Goal: Information Seeking & Learning: Understand process/instructions

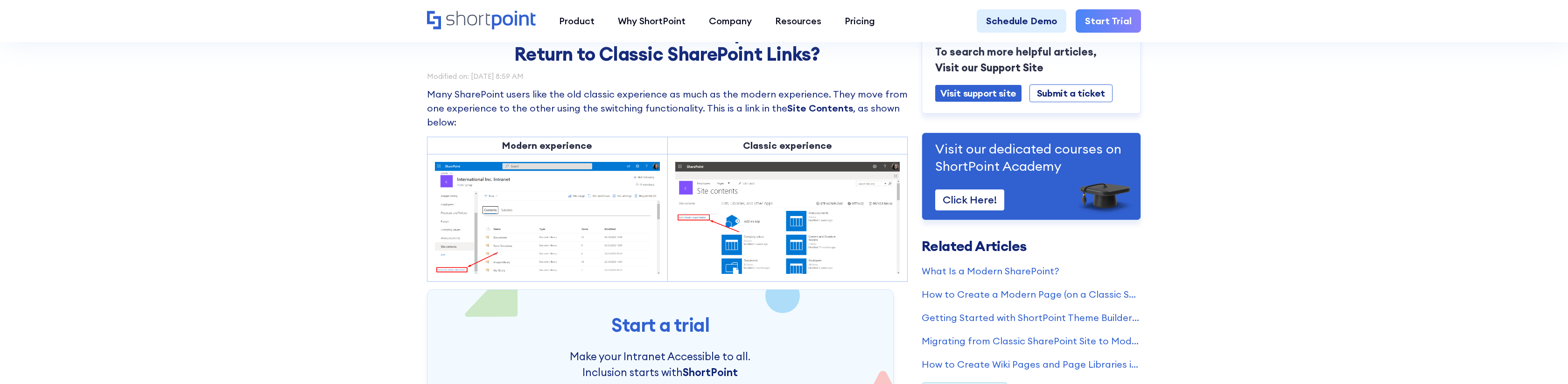
scroll to position [72, 0]
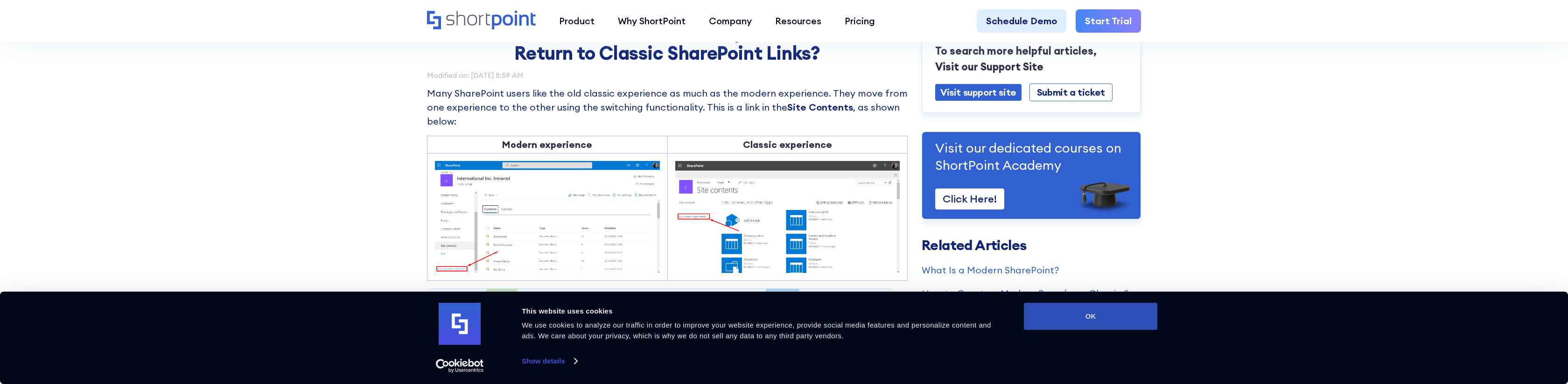
click at [1117, 303] on button "OK" at bounding box center [1090, 316] width 133 height 27
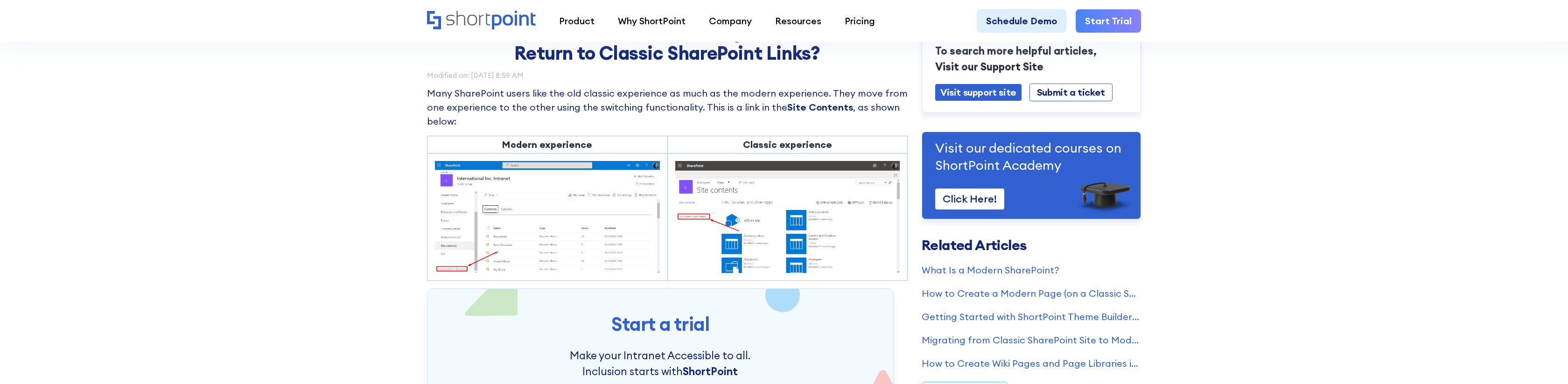
scroll to position [0, 0]
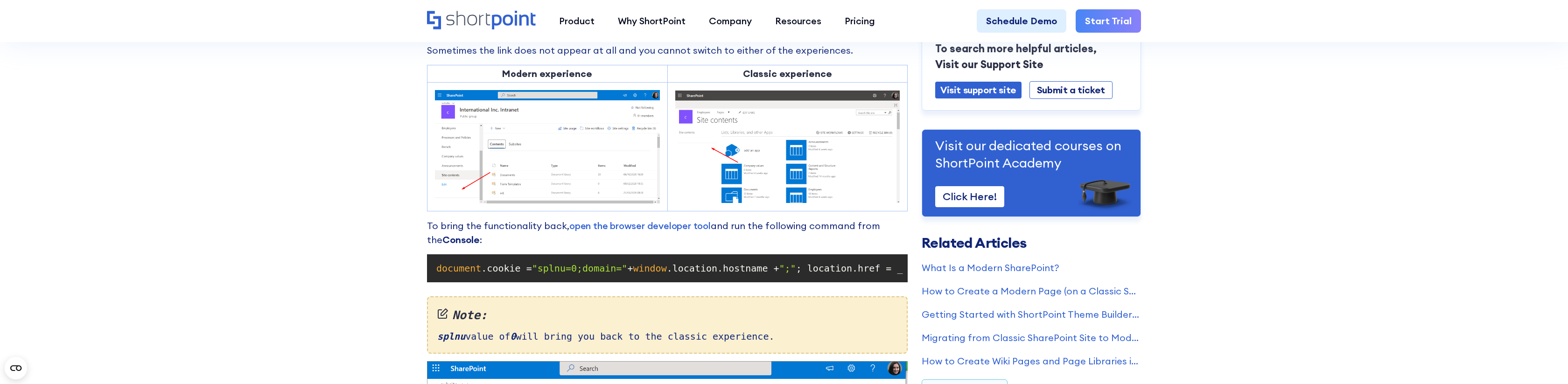
scroll to position [775, 0]
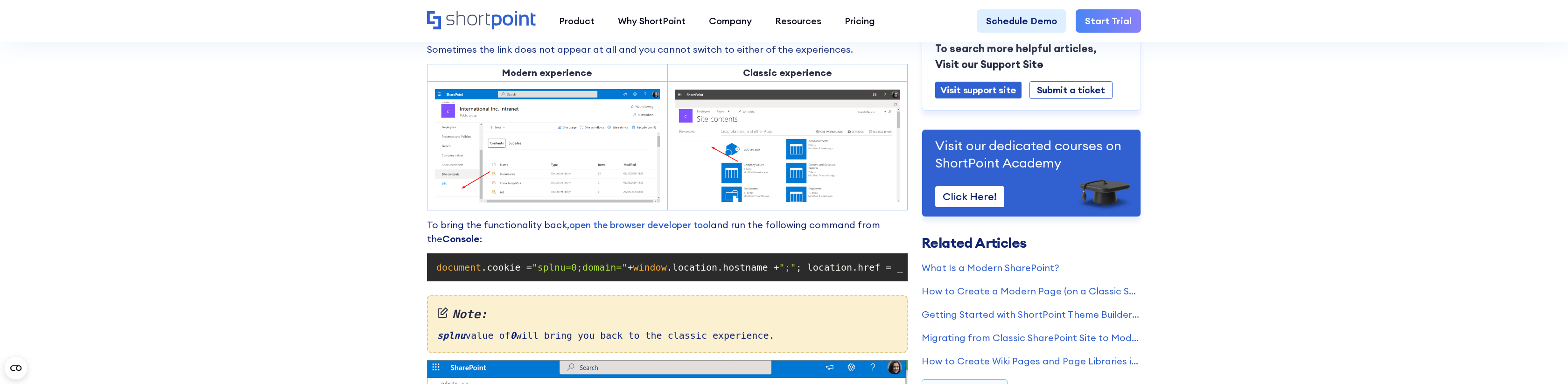
click at [508, 270] on span ".cookie =" at bounding box center [506, 267] width 51 height 11
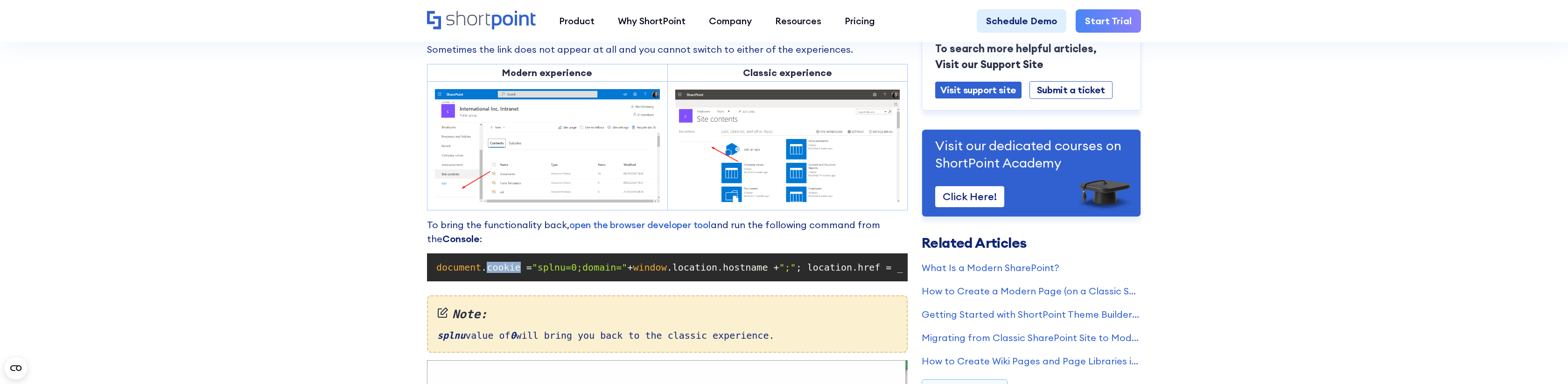
click at [508, 270] on span ".cookie =" at bounding box center [506, 267] width 51 height 11
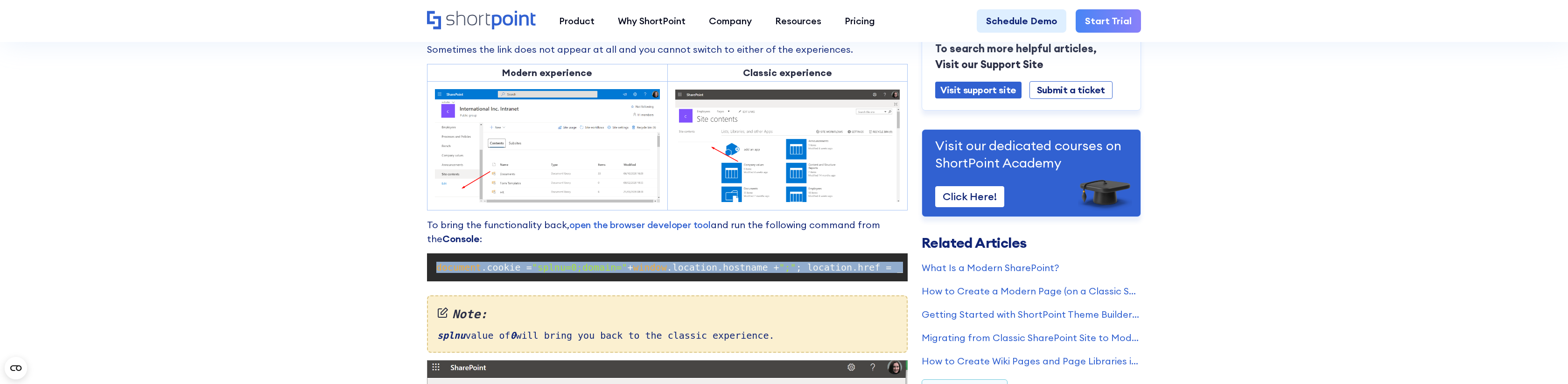
click at [670, 256] on pre "document .cookie = "splnu=0;domain=" + window .location.hostname + ";" ; locati…" at bounding box center [668, 267] width 481 height 28
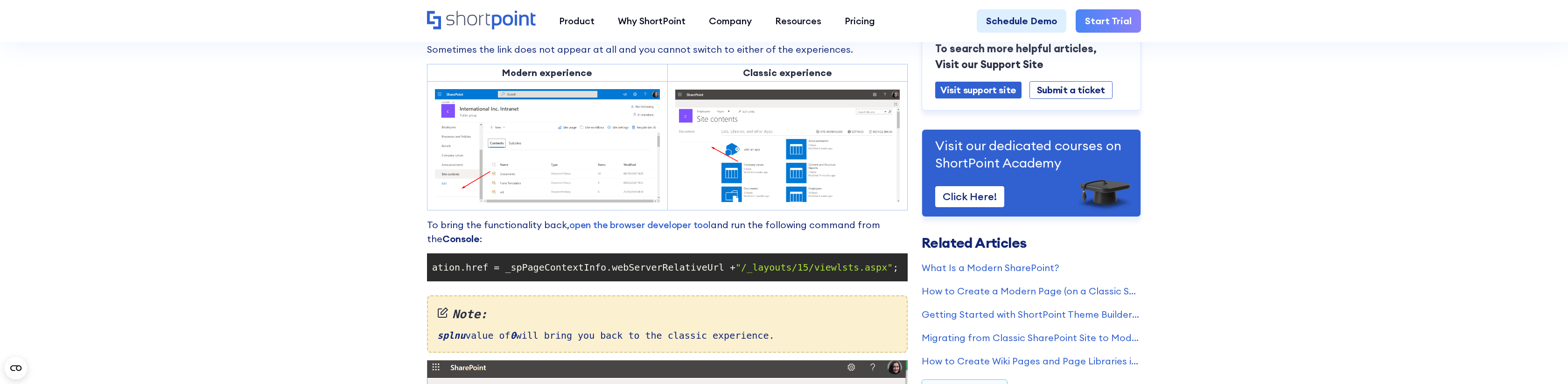
scroll to position [0, 420]
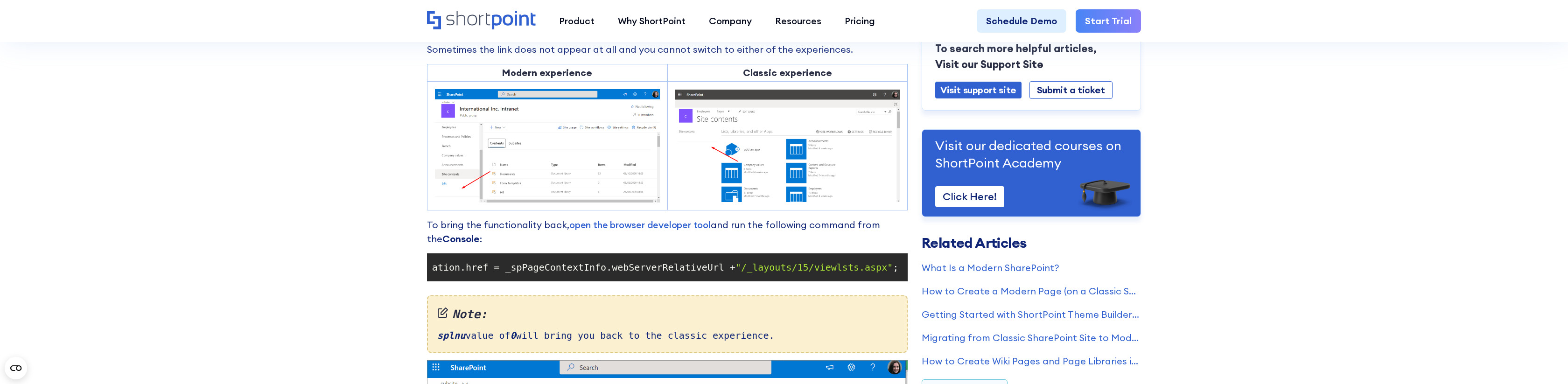
click at [686, 268] on span "; location.href = _spPageContextInfo.webServerRelativeUrl +" at bounding box center [570, 267] width 331 height 11
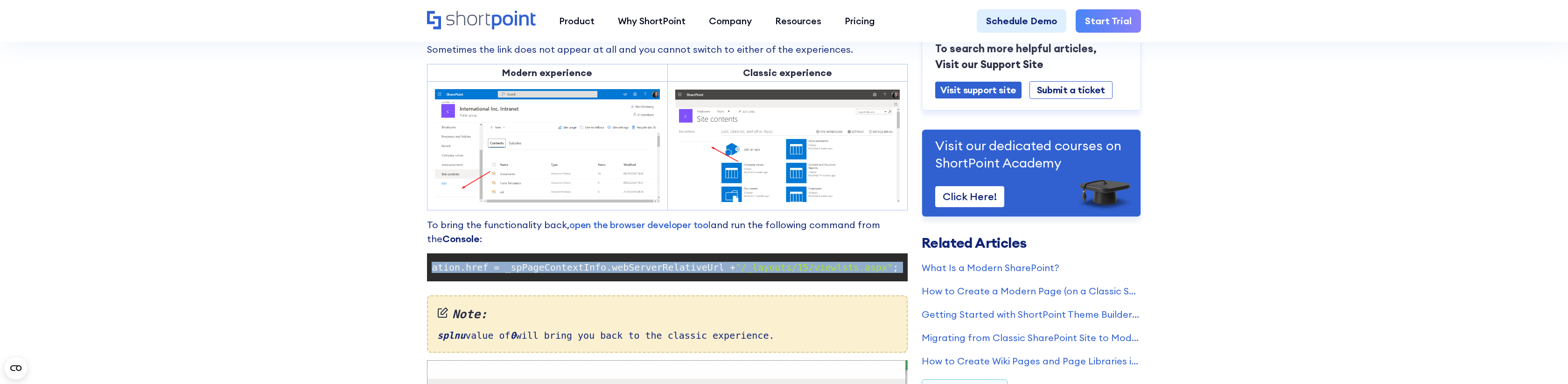
click at [686, 268] on span "; location.href = _spPageContextInfo.webServerRelativeUrl +" at bounding box center [570, 267] width 331 height 11
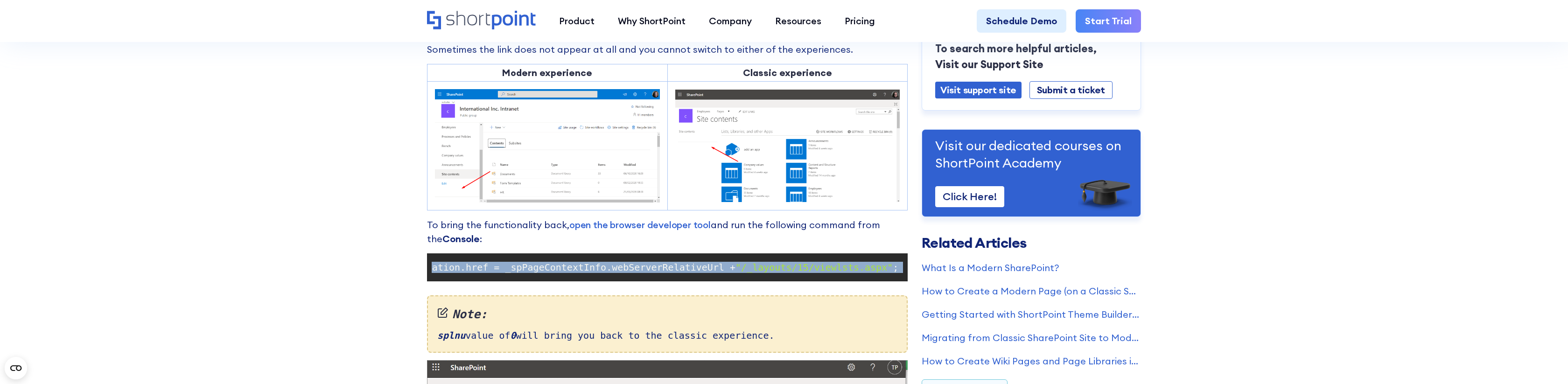
copy code "document .cookie = "splnu=0;domain=" + window .location.hostname + ";" ; locati…"
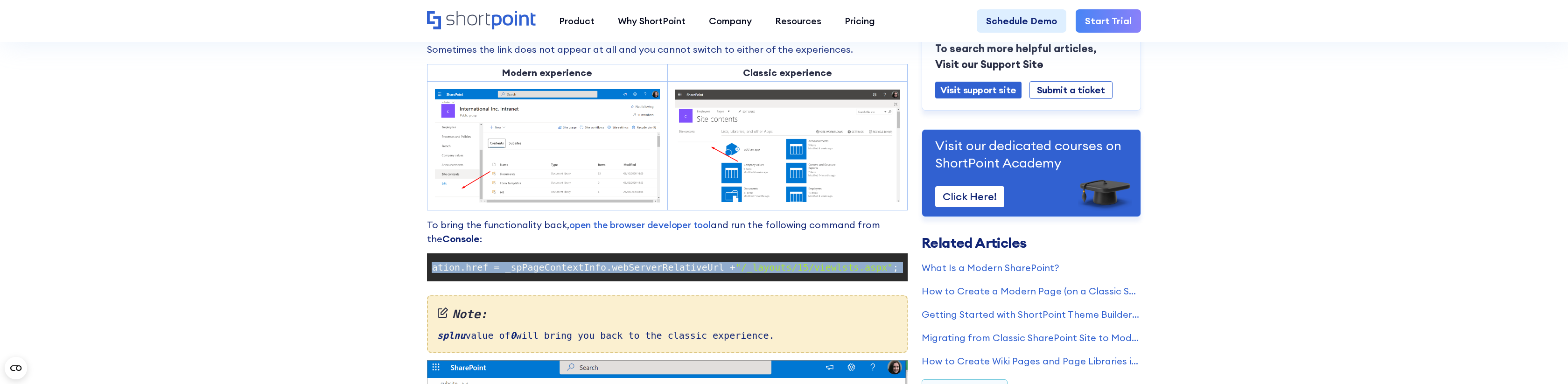
click at [215, 202] on section "Cannot See Exit Classic Experience or Return to Classic SharePoint Links? Modif…" at bounding box center [784, 68] width 1568 height 1686
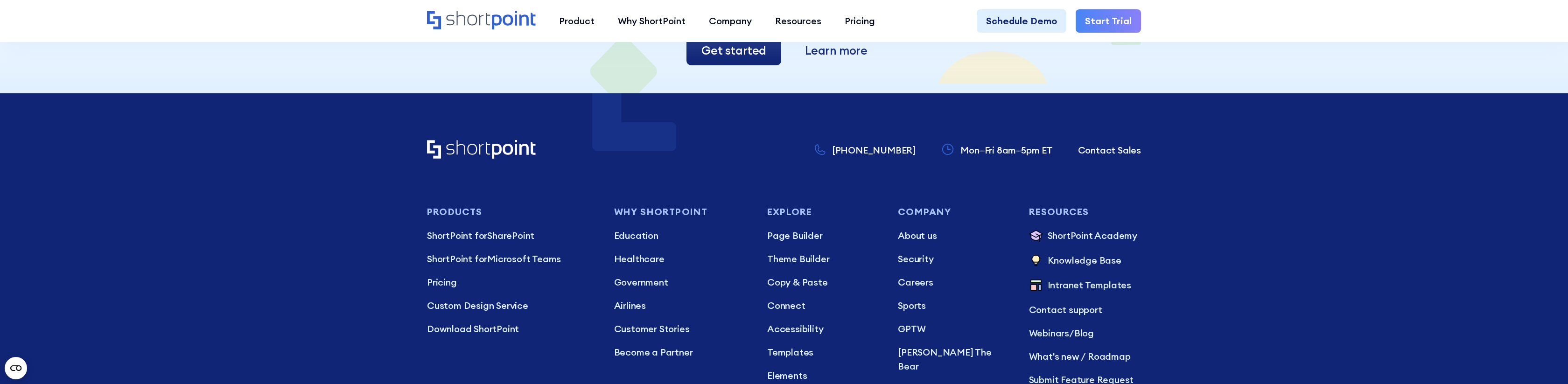
scroll to position [1851, 0]
